Goal: Task Accomplishment & Management: Use online tool/utility

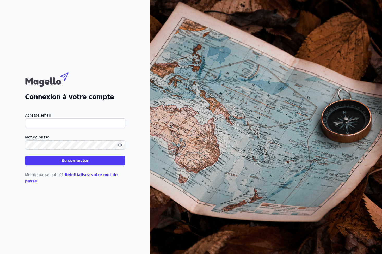
click at [102, 244] on div "Connexion à votre compte Adresse email Mot de passe Se connecter Mot de passe o…" at bounding box center [75, 127] width 150 height 254
click at [64, 126] on input "Adresse email" at bounding box center [75, 122] width 100 height 9
click at [82, 127] on input "Adresse email" at bounding box center [75, 122] width 100 height 9
click at [68, 128] on input "Adresse email" at bounding box center [75, 122] width 100 height 9
click at [45, 125] on input "Adresse email" at bounding box center [75, 122] width 100 height 9
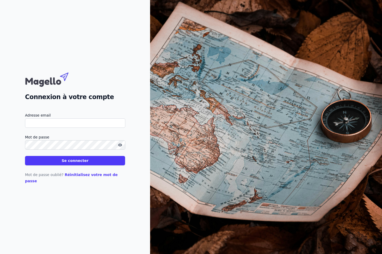
click at [64, 126] on input "Adresse email" at bounding box center [75, 122] width 100 height 9
type input "[EMAIL_ADDRESS][DOMAIN_NAME]"
click at [72, 165] on button "Se connecter" at bounding box center [75, 160] width 100 height 9
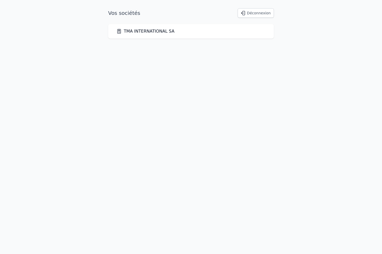
click at [153, 30] on link "TMA INTERNATIONAL SA" at bounding box center [146, 31] width 58 height 6
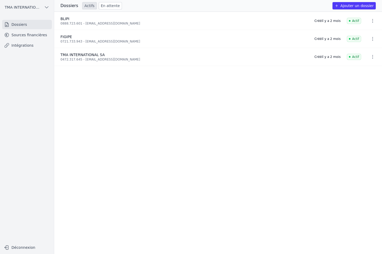
click at [21, 45] on link "Intégrations" at bounding box center [27, 45] width 50 height 9
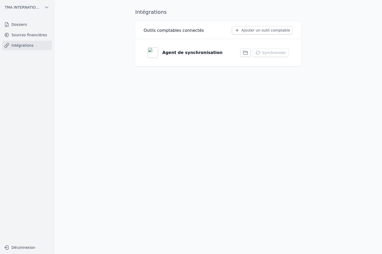
click at [248, 54] on icon "button" at bounding box center [245, 52] width 5 height 5
click at [246, 50] on icon "button" at bounding box center [245, 52] width 5 height 5
click at [281, 53] on button "Synchroniser" at bounding box center [271, 52] width 36 height 8
click at [152, 52] on img at bounding box center [153, 52] width 10 height 10
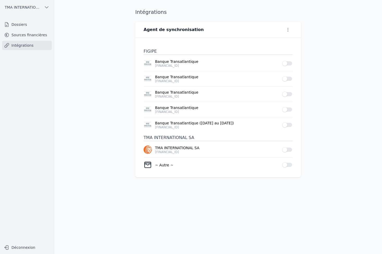
click at [291, 62] on button "Use setting" at bounding box center [287, 63] width 10 height 5
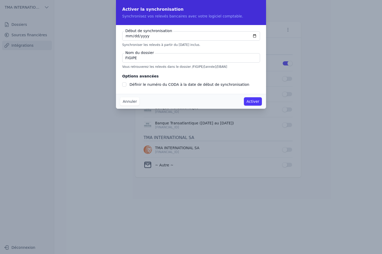
click at [152, 39] on input "[DATE]" at bounding box center [191, 35] width 138 height 9
click at [148, 37] on input "[DATE]" at bounding box center [191, 35] width 138 height 9
click at [256, 36] on input "[DATE]" at bounding box center [191, 35] width 138 height 9
click at [254, 34] on input "[DATE]" at bounding box center [191, 35] width 138 height 9
click at [220, 38] on input "[DATE]" at bounding box center [191, 35] width 138 height 9
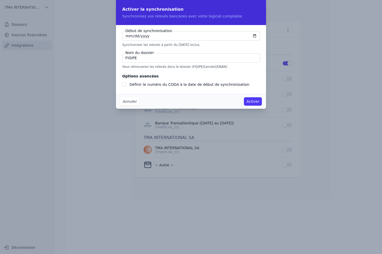
click at [159, 36] on input "[DATE]" at bounding box center [191, 35] width 138 height 9
click at [133, 41] on div "Début de synchronisation [DATE] Synchroniser les relevés à partir du [DATE] inc…" at bounding box center [191, 39] width 138 height 16
click at [143, 36] on input "[DATE]" at bounding box center [191, 35] width 138 height 9
type input "0002-09-09"
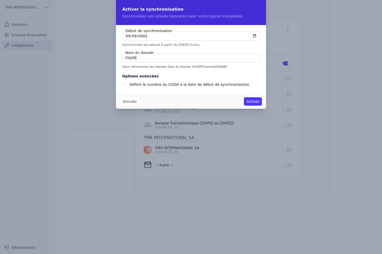
checkbox input "false"
type input "[DATE]"
click at [140, 61] on input "FIGIPE" at bounding box center [191, 57] width 138 height 9
drag, startPoint x: 143, startPoint y: 59, endPoint x: 105, endPoint y: 62, distance: 38.2
click at [105, 62] on div "Activer la synchronisation Synchronisez vos relevés bancaires avec votre logici…" at bounding box center [191, 127] width 382 height 254
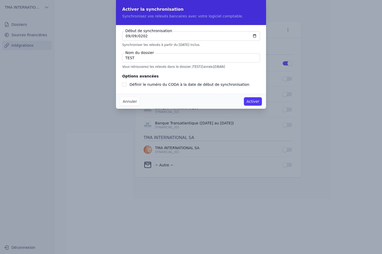
type input "TEST"
click at [261, 102] on button "Activer" at bounding box center [253, 101] width 18 height 8
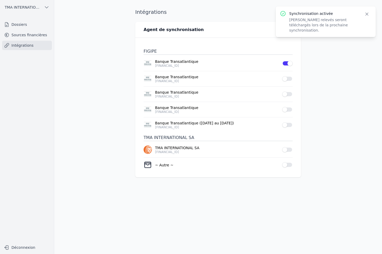
click at [17, 27] on link "Dossiers" at bounding box center [27, 24] width 50 height 9
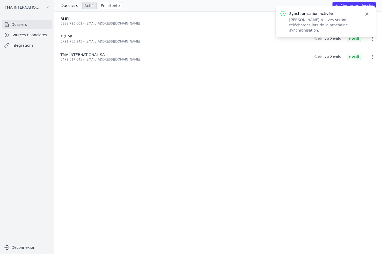
click at [17, 46] on link "Intégrations" at bounding box center [27, 45] width 50 height 9
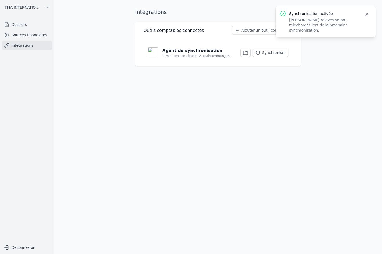
click at [270, 54] on button "Synchroniser" at bounding box center [271, 52] width 36 height 8
click at [240, 238] on div "Intégrations Outils comptables connectés Ajouter un outil comptable Agent de sy…" at bounding box center [218, 126] width 182 height 237
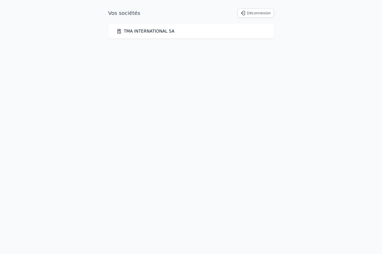
click at [142, 32] on link "TMA INTERNATIONAL SA" at bounding box center [146, 31] width 58 height 6
